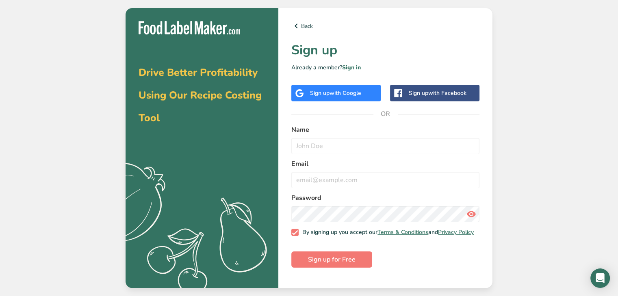
click at [344, 95] on span "with Google" at bounding box center [345, 93] width 32 height 8
click at [336, 148] on input "text" at bounding box center [385, 146] width 188 height 16
type input "lia"
type input "[EMAIL_ADDRESS][DOMAIN_NAME]"
click at [339, 263] on span "Sign up for Free" at bounding box center [332, 260] width 48 height 10
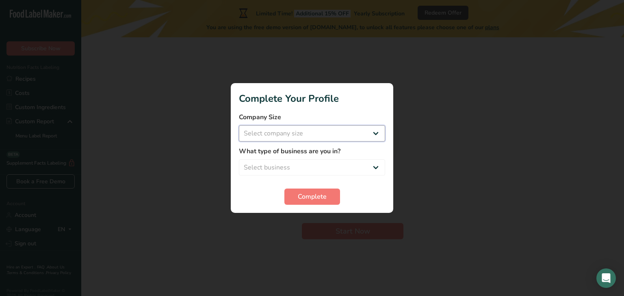
click at [353, 134] on select "Select company size Fewer than 10 Employees 10 to 50 Employees 51 to 500 Employ…" at bounding box center [312, 133] width 146 height 16
select select "1"
click at [239, 125] on select "Select company size Fewer than 10 Employees 10 to 50 Employees 51 to 500 Employ…" at bounding box center [312, 133] width 146 height 16
click at [330, 167] on select "Select business Packaged Food Manufacturer Restaurant & Cafe Bakery Meal Plans …" at bounding box center [312, 168] width 146 height 16
select select "3"
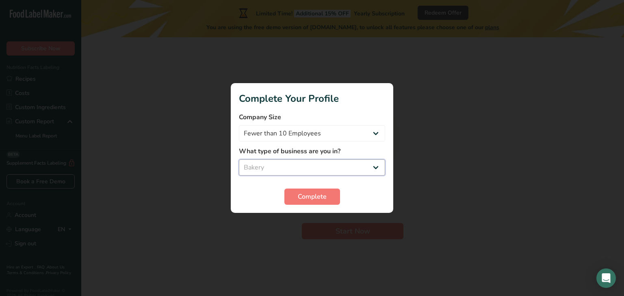
click at [239, 160] on select "Select business Packaged Food Manufacturer Restaurant & Cafe Bakery Meal Plans …" at bounding box center [312, 168] width 146 height 16
click at [316, 202] on button "Complete" at bounding box center [312, 197] width 56 height 16
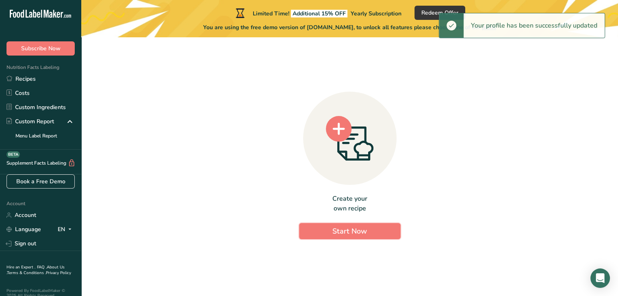
click at [347, 223] on button "Start Now" at bounding box center [350, 231] width 102 height 16
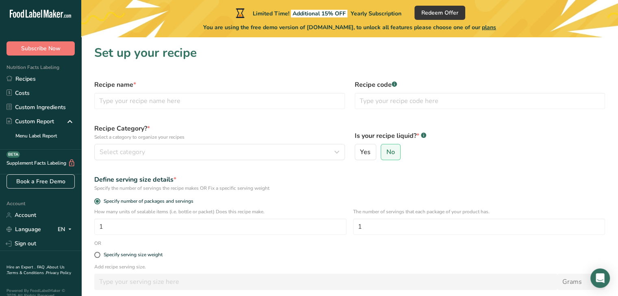
click at [243, 114] on div "Recipe name *" at bounding box center [219, 94] width 260 height 39
click at [240, 97] on input "text" at bounding box center [219, 101] width 251 height 16
type input "Strawberry Cookie"
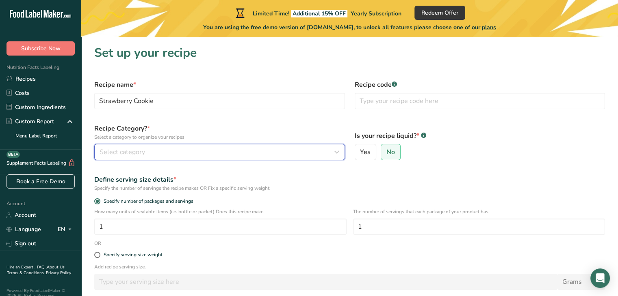
click at [227, 145] on button "Select category" at bounding box center [219, 152] width 251 height 16
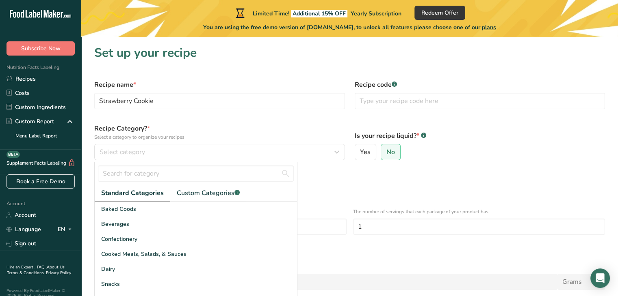
click at [180, 210] on div "Baked Goods" at bounding box center [196, 209] width 202 height 15
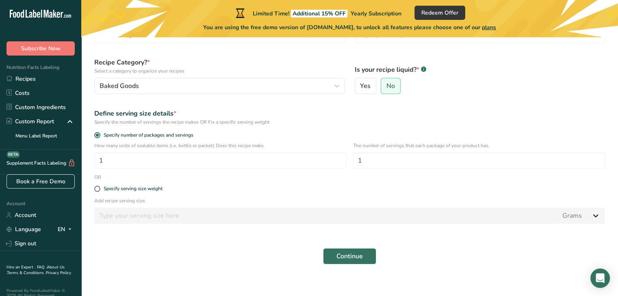
scroll to position [67, 0]
click at [247, 161] on input "1" at bounding box center [220, 160] width 252 height 16
type input "15"
click at [241, 186] on label "Specify serving size weight" at bounding box center [349, 189] width 510 height 6
click at [99, 186] on input "Specify serving size weight" at bounding box center [96, 188] width 5 height 5
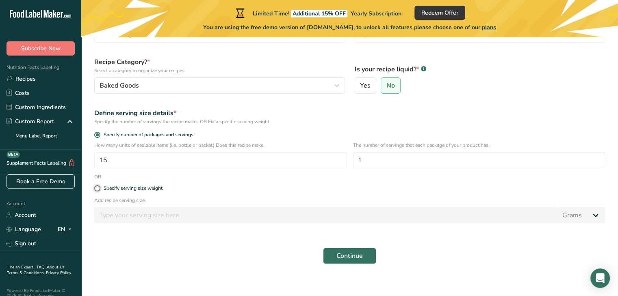
radio input "true"
radio input "false"
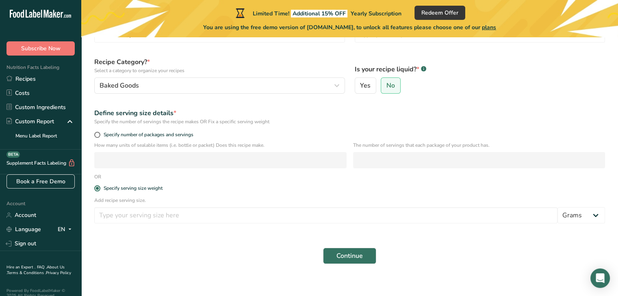
click at [368, 90] on label "Yes" at bounding box center [365, 86] width 22 height 16
click at [360, 89] on input "Yes" at bounding box center [357, 85] width 5 height 5
radio input "true"
select select "22"
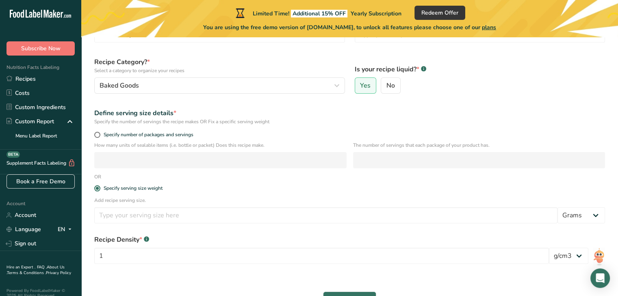
click at [393, 88] on span "No" at bounding box center [390, 86] width 9 height 8
click at [386, 88] on input "No" at bounding box center [383, 85] width 5 height 5
radio input "true"
radio input "false"
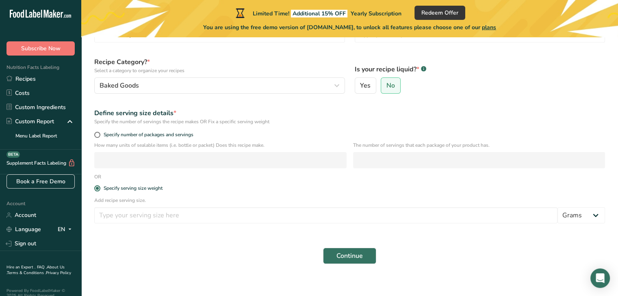
drag, startPoint x: 168, startPoint y: 133, endPoint x: 290, endPoint y: 134, distance: 121.8
click at [287, 135] on label "Specify number of packages and servings" at bounding box center [349, 135] width 510 height 6
click at [99, 135] on input "Specify number of packages and servings" at bounding box center [96, 134] width 5 height 5
radio input "true"
radio input "false"
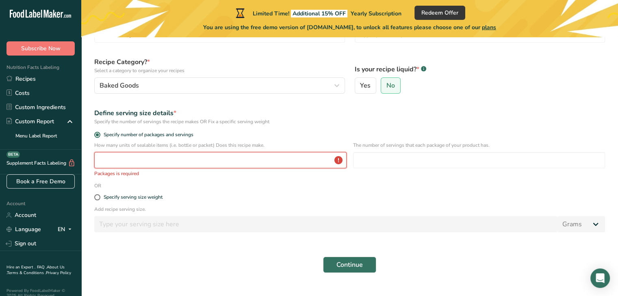
click at [230, 165] on input "number" at bounding box center [220, 160] width 252 height 16
click at [229, 159] on input "number" at bounding box center [220, 160] width 252 height 16
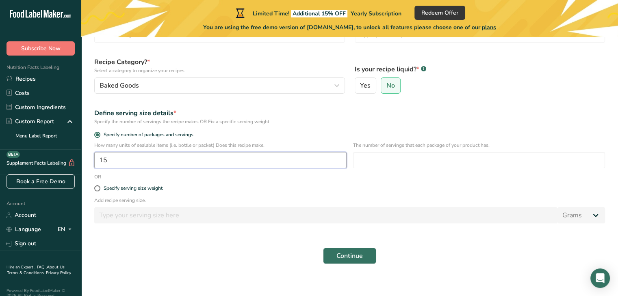
type input "15"
click at [380, 167] on input "number" at bounding box center [479, 160] width 252 height 16
click at [307, 196] on div "Specify serving size weight" at bounding box center [349, 189] width 520 height 16
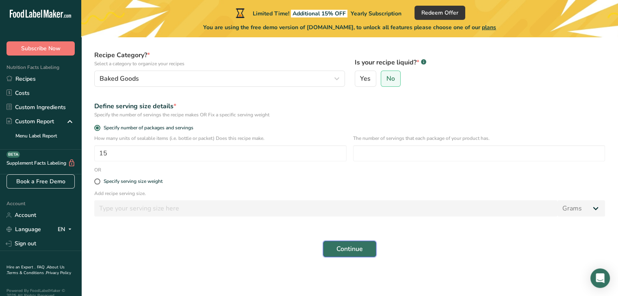
click at [354, 256] on button "Continue" at bounding box center [349, 249] width 53 height 16
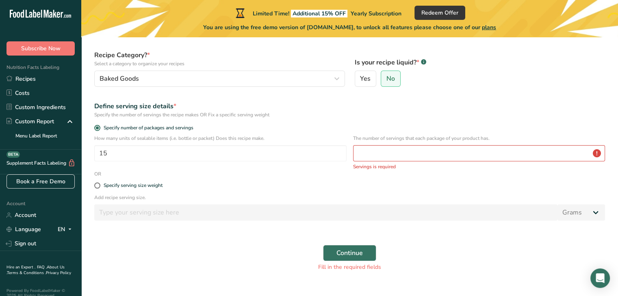
click at [385, 161] on div "The number of servings that each package of your product has. Servings is requi…" at bounding box center [479, 153] width 252 height 36
click at [385, 156] on input "number" at bounding box center [479, 153] width 252 height 16
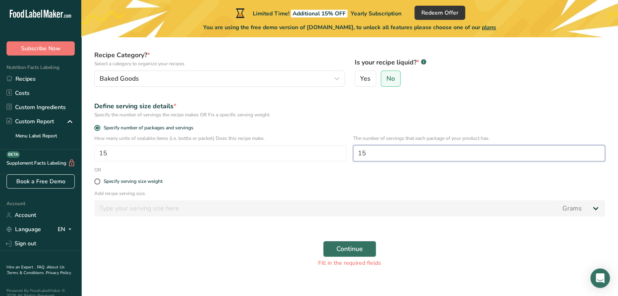
type input "15"
click at [188, 165] on div "How many units of sealable items (i.e. bottle or packet) Does this recipe make.…" at bounding box center [349, 151] width 520 height 32
click at [210, 156] on input "15" at bounding box center [220, 153] width 252 height 16
click at [216, 166] on div "How many units of sealable items (i.e. bottle or packet) Does this recipe make.…" at bounding box center [349, 151] width 520 height 32
click at [97, 129] on span at bounding box center [97, 128] width 6 height 6
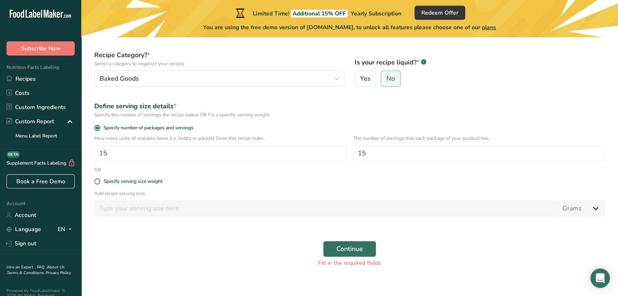
click at [97, 129] on input "Specify number of packages and servings" at bounding box center [96, 127] width 5 height 5
click at [159, 145] on input "15" at bounding box center [220, 153] width 252 height 16
click at [354, 253] on span "Continue" at bounding box center [349, 249] width 26 height 10
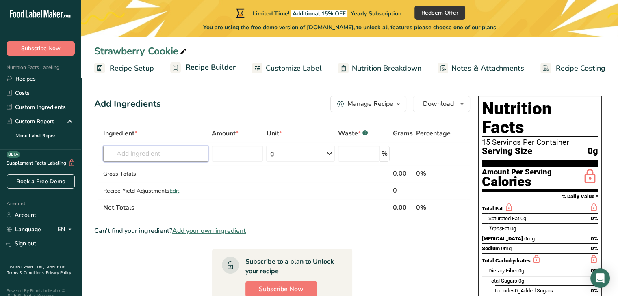
click at [160, 154] on input "text" at bounding box center [155, 154] width 105 height 16
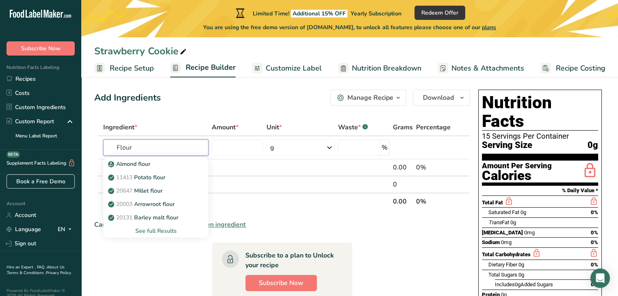
scroll to position [6, 0]
type input "Flour"
click at [157, 228] on div "See full Results" at bounding box center [156, 231] width 92 height 9
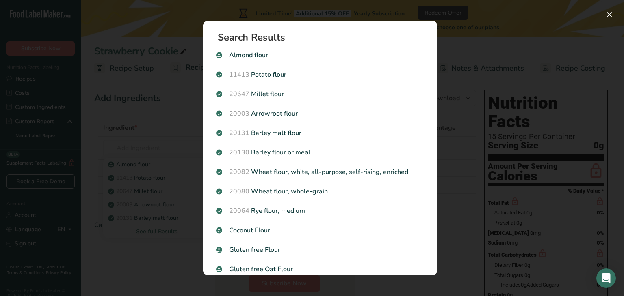
click at [310, 170] on p "20082 Wheat flour, white, all-purpose, self-rising, enriched" at bounding box center [320, 172] width 208 height 10
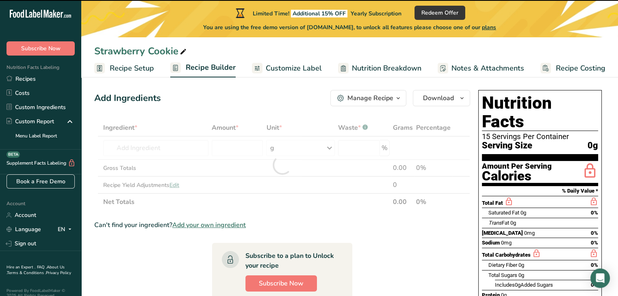
type input "0"
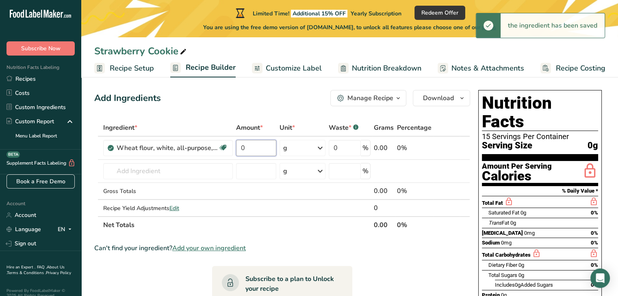
click at [250, 148] on input "0" at bounding box center [256, 148] width 41 height 16
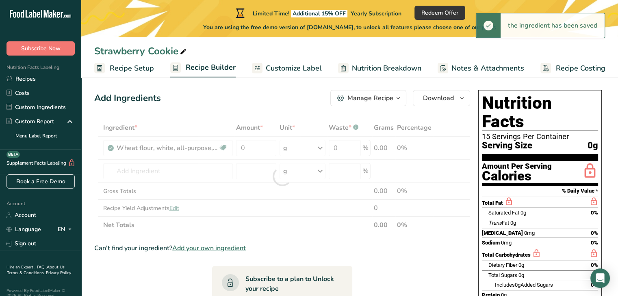
click at [312, 149] on div "Ingredient * Amount * Unit * Waste * .a-a{fill:#347362;}.b-a{fill:#fff;} Grams …" at bounding box center [282, 176] width 376 height 114
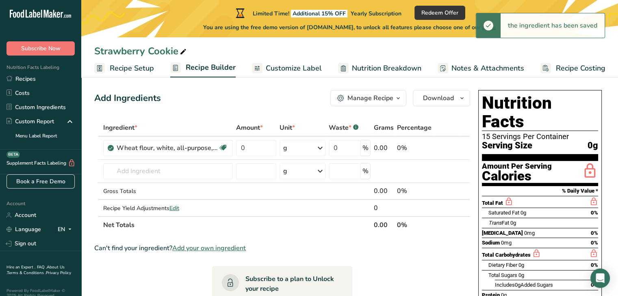
click at [318, 145] on icon at bounding box center [320, 148] width 10 height 15
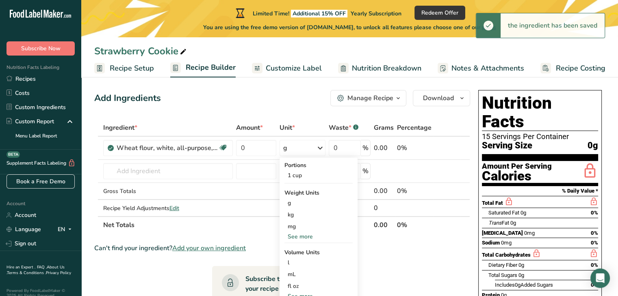
click at [322, 175] on div "1 cup" at bounding box center [318, 176] width 68 height 12
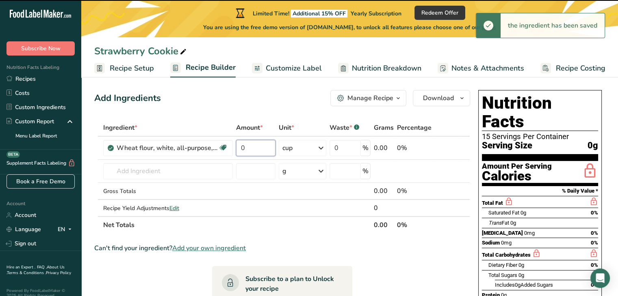
click at [261, 147] on input "0" at bounding box center [256, 148] width 40 height 16
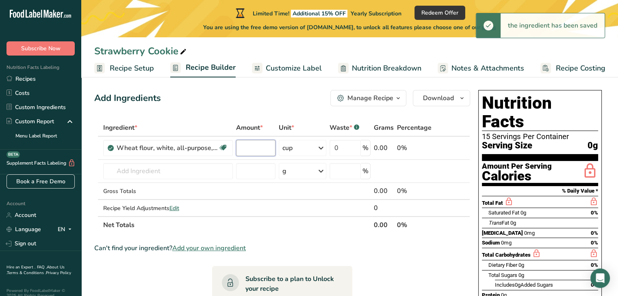
type input "5"
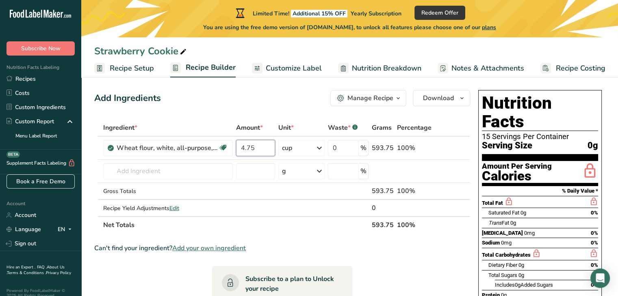
type input "4.75"
click at [240, 171] on div "Ingredient * Amount * Unit * Waste * .a-a{fill:#347362;}.b-a{fill:#fff;} Grams …" at bounding box center [282, 176] width 376 height 114
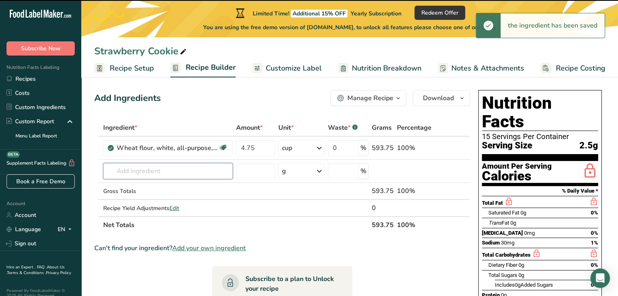
click at [198, 173] on input "text" at bounding box center [168, 171] width 130 height 16
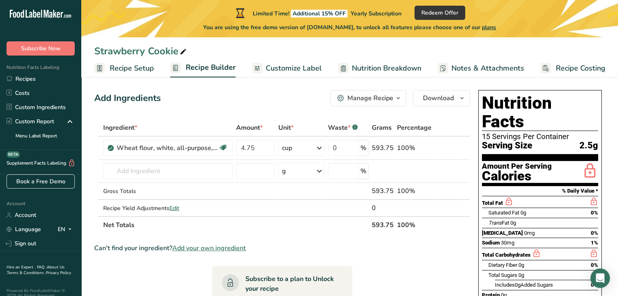
click at [305, 71] on span "Customize Label" at bounding box center [294, 68] width 56 height 11
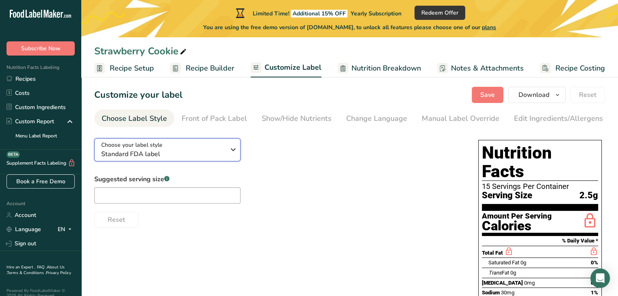
click at [202, 154] on span "Standard FDA label" at bounding box center [163, 154] width 124 height 10
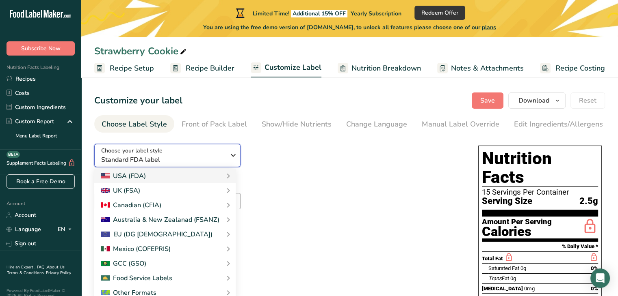
scroll to position [1, 0]
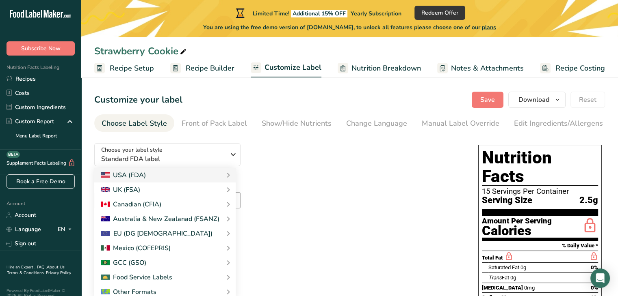
click at [0, 0] on link "Standard FDA label" at bounding box center [0, 0] width 0 height 0
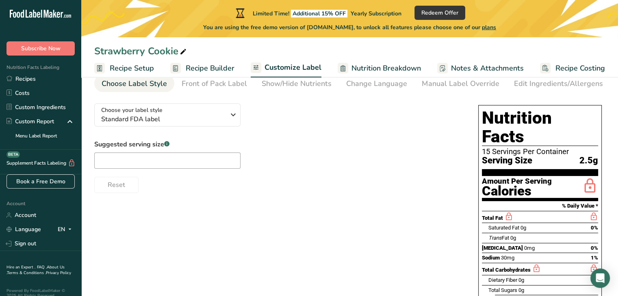
scroll to position [37, 0]
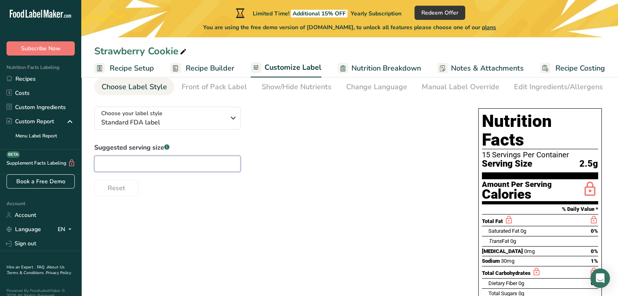
click at [195, 166] on input "text" at bounding box center [167, 164] width 146 height 16
type input "1"
type input "2"
type input "1"
click at [226, 153] on label "Suggested serving size .a-a{fill:#347362;}.b-a{fill:#fff;}" at bounding box center [167, 148] width 146 height 10
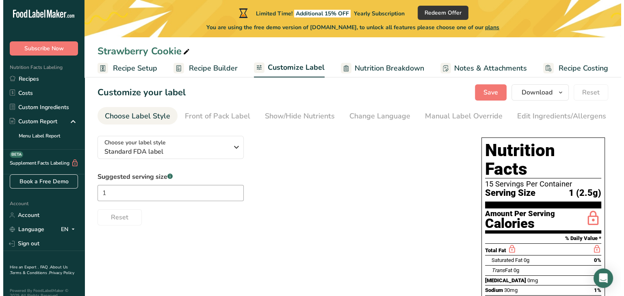
scroll to position [0, 0]
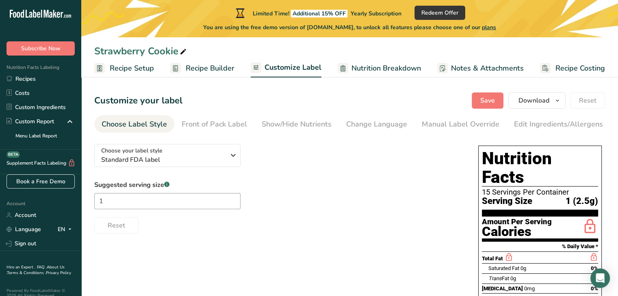
click at [24, 80] on link "Recipes" at bounding box center [40, 79] width 81 height 14
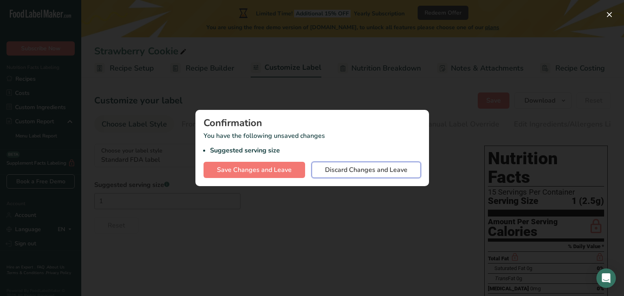
click at [374, 168] on span "Discard Changes and Leave" at bounding box center [366, 170] width 82 height 10
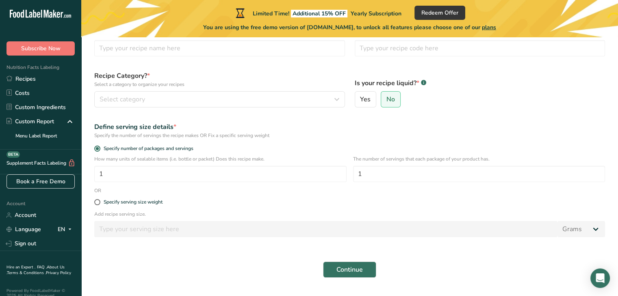
scroll to position [53, 0]
